Goal: Task Accomplishment & Management: Use online tool/utility

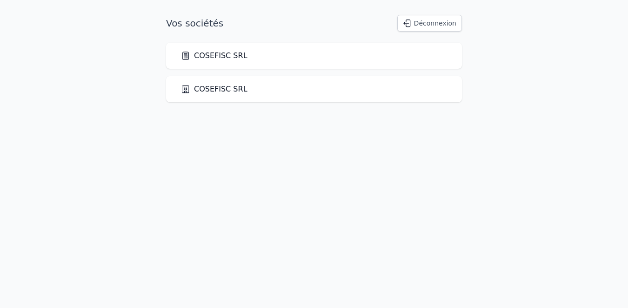
click at [215, 54] on link "COSEFISC SRL" at bounding box center [214, 55] width 66 height 11
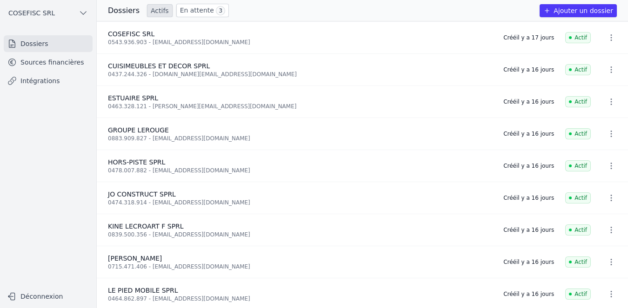
click at [49, 61] on link "Sources financières" at bounding box center [48, 62] width 89 height 17
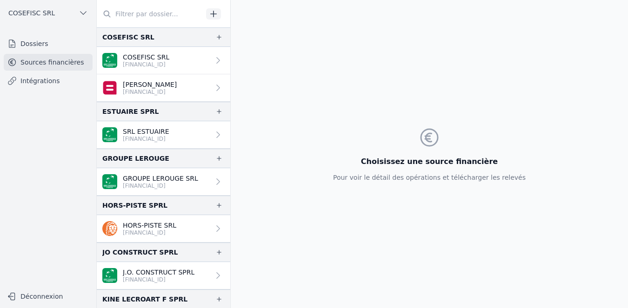
click at [36, 81] on link "Intégrations" at bounding box center [48, 81] width 89 height 17
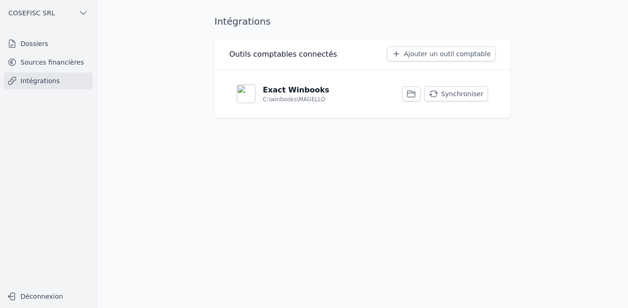
click at [445, 93] on button "Synchroniser" at bounding box center [456, 93] width 64 height 15
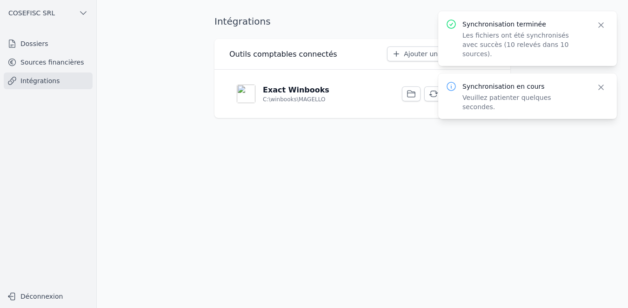
click at [309, 145] on div "Intégrations Outils comptables connectés Ajouter un outil comptable Exact Winbo…" at bounding box center [361, 154] width 325 height 279
